Goal: Entertainment & Leisure: Consume media (video, audio)

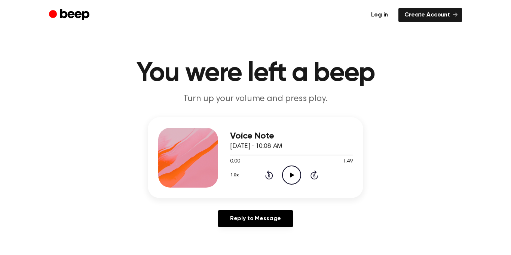
click at [300, 176] on icon "Play Audio" at bounding box center [291, 174] width 19 height 19
click at [288, 175] on icon "Pause Audio" at bounding box center [291, 174] width 19 height 19
click at [288, 175] on icon "Play Audio" at bounding box center [291, 174] width 19 height 19
click at [268, 176] on icon "Rewind 5 seconds" at bounding box center [269, 175] width 8 height 10
click at [292, 172] on icon at bounding box center [291, 174] width 3 height 5
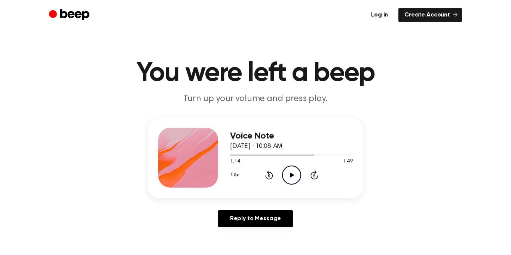
click at [295, 178] on icon "Play Audio" at bounding box center [291, 174] width 19 height 19
click at [271, 179] on div "1.0x Rewind 5 seconds Pause Audio Skip 5 seconds" at bounding box center [291, 174] width 123 height 19
click at [270, 176] on icon "Rewind 5 seconds" at bounding box center [269, 175] width 8 height 10
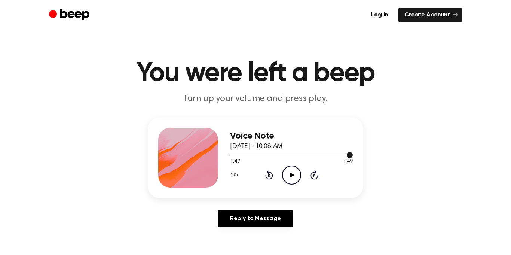
drag, startPoint x: 282, startPoint y: 155, endPoint x: 248, endPoint y: 151, distance: 34.2
click at [248, 151] on div at bounding box center [291, 154] width 123 height 6
click at [283, 175] on icon "Play Audio" at bounding box center [291, 174] width 19 height 19
click at [315, 177] on icon "Skip 5 seconds" at bounding box center [314, 175] width 8 height 10
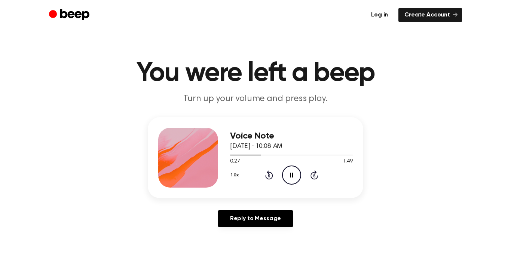
click at [315, 177] on icon "Skip 5 seconds" at bounding box center [314, 175] width 8 height 10
click at [313, 176] on icon "Skip 5 seconds" at bounding box center [314, 175] width 8 height 10
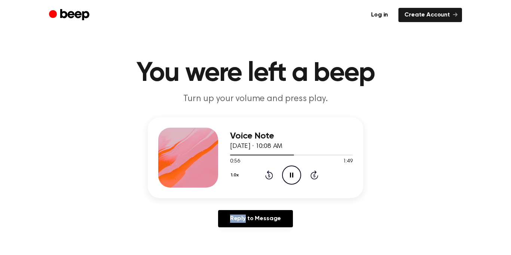
click at [313, 176] on icon "Skip 5 seconds" at bounding box center [314, 175] width 8 height 10
click at [292, 180] on icon "Pause Audio" at bounding box center [291, 174] width 19 height 19
click at [287, 174] on icon "Play Audio" at bounding box center [291, 174] width 19 height 19
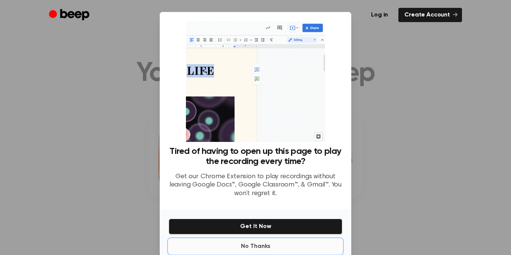
click at [268, 246] on button "No Thanks" at bounding box center [255, 245] width 173 height 15
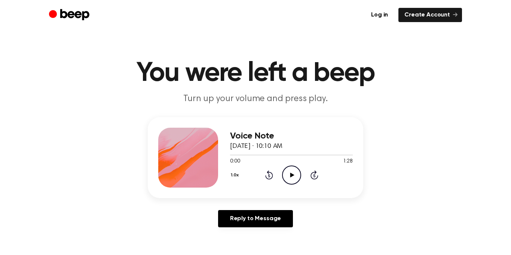
click at [293, 173] on icon "Play Audio" at bounding box center [291, 174] width 19 height 19
click at [293, 173] on icon "Pause Audio" at bounding box center [291, 174] width 19 height 19
click at [290, 180] on icon "Play Audio" at bounding box center [291, 174] width 19 height 19
click at [270, 177] on icon "Rewind 5 seconds" at bounding box center [269, 175] width 8 height 10
click at [295, 177] on icon "Play Audio" at bounding box center [291, 174] width 19 height 19
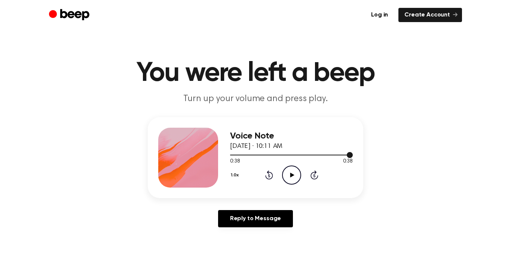
click at [241, 154] on div at bounding box center [291, 154] width 123 height 1
click at [289, 169] on icon "Play Audio" at bounding box center [291, 174] width 19 height 19
click at [285, 172] on icon "Pause Audio" at bounding box center [291, 174] width 19 height 19
